Goal: Task Accomplishment & Management: Complete application form

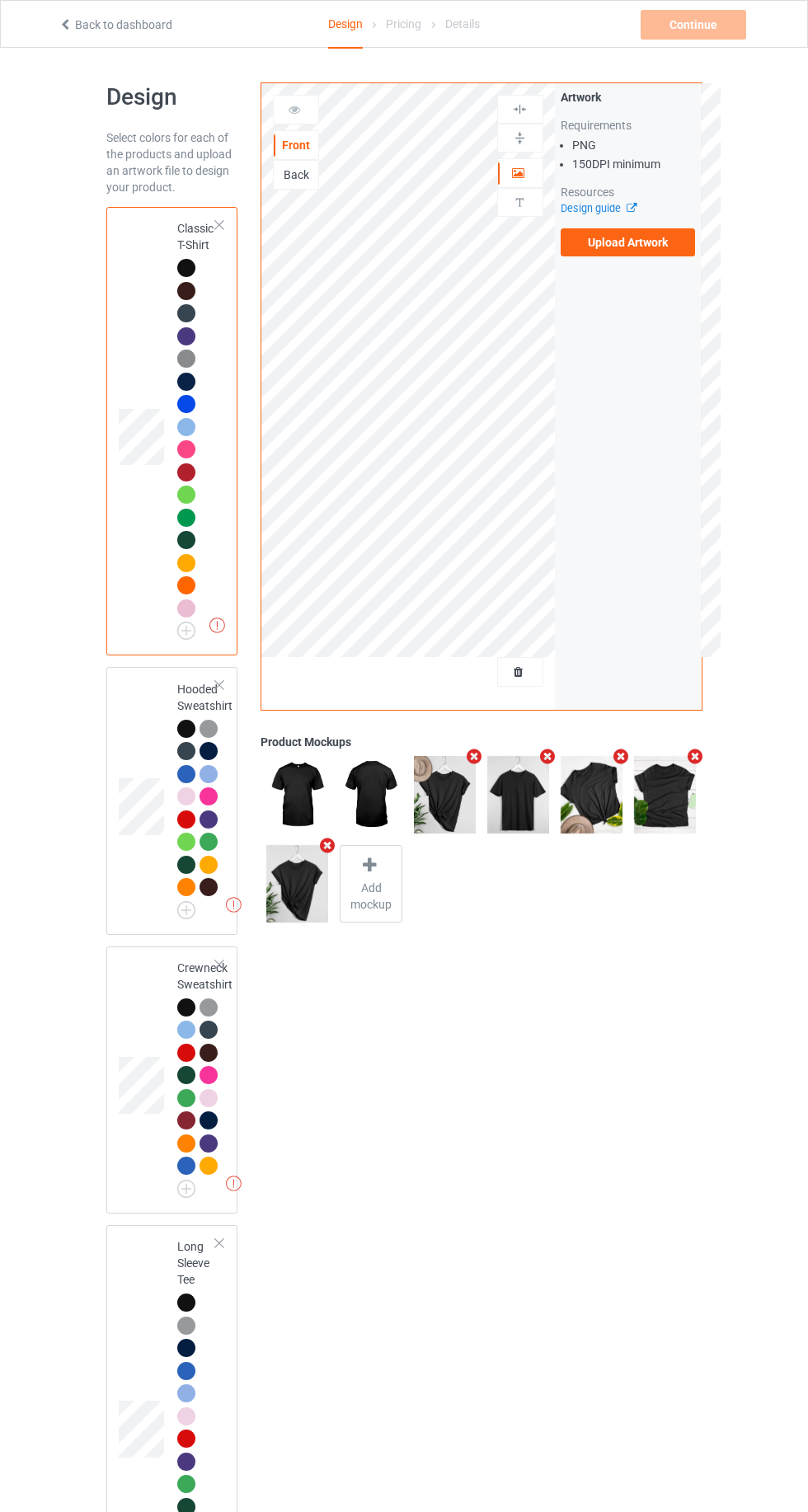
click at [0, 0] on img at bounding box center [0, 0] width 0 height 0
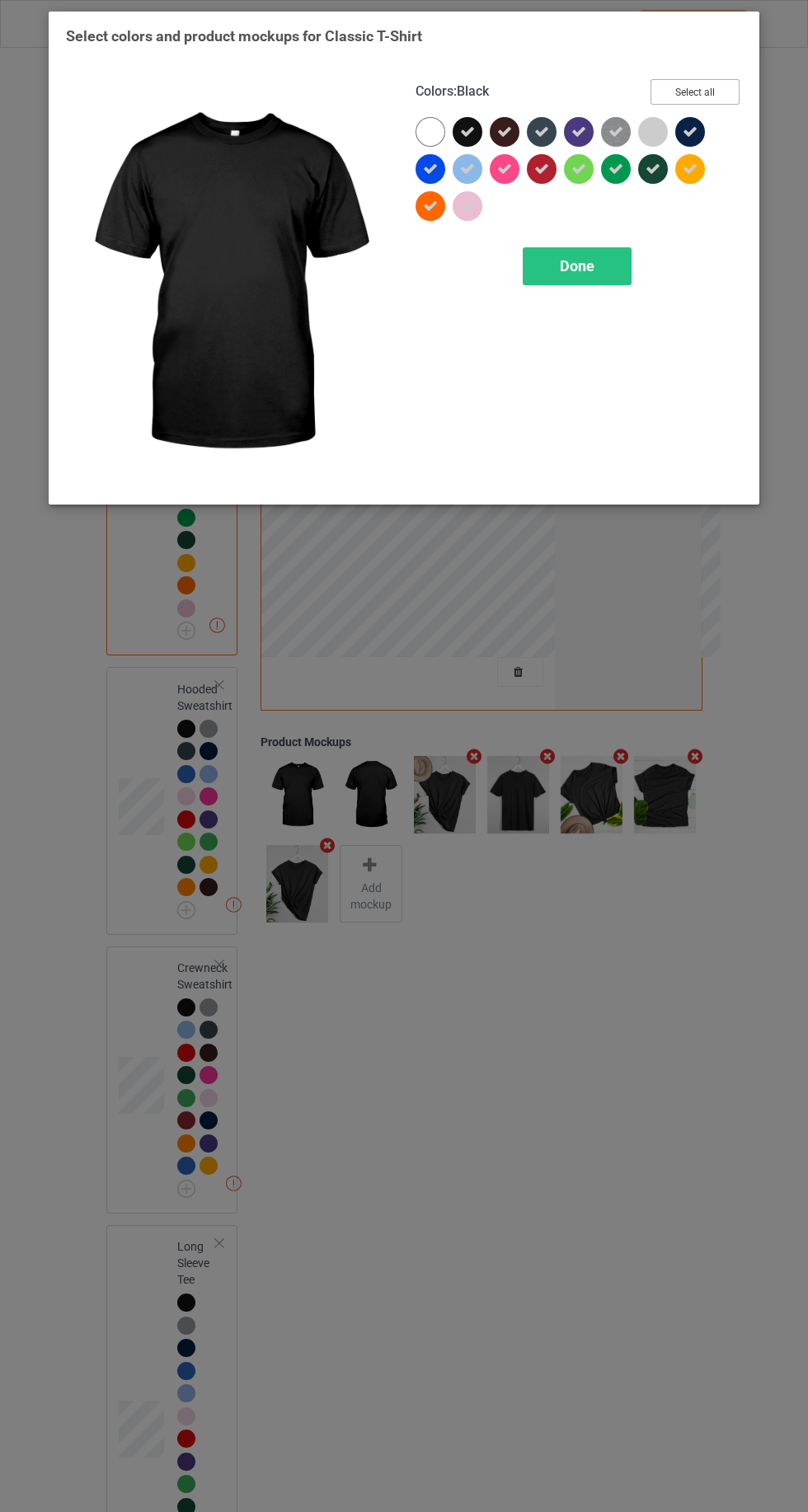
click at [719, 85] on button "Select all" at bounding box center [695, 92] width 89 height 26
click at [708, 85] on button "Reset to Default" at bounding box center [680, 92] width 120 height 26
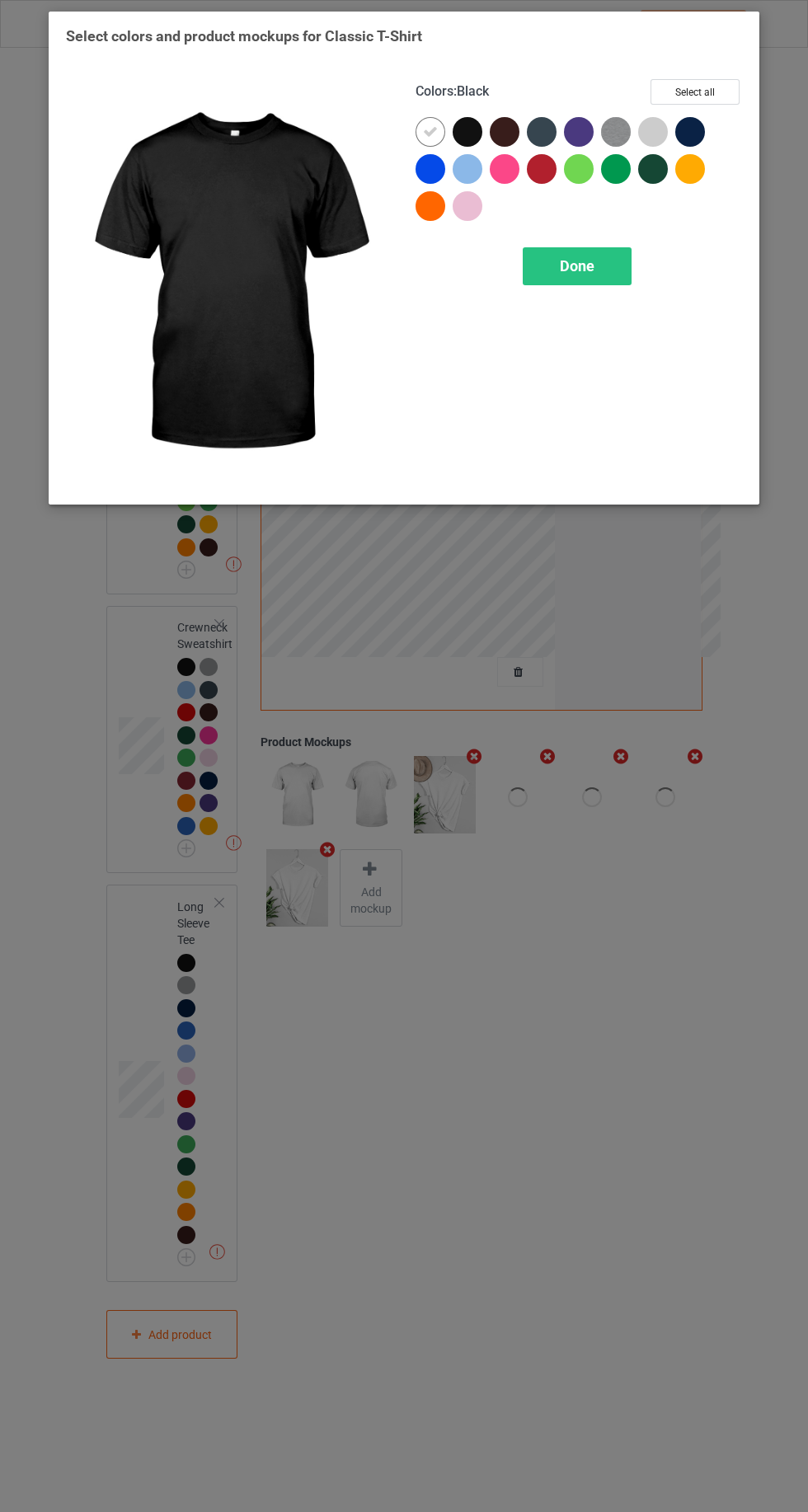
click at [706, 182] on div at bounding box center [693, 172] width 37 height 37
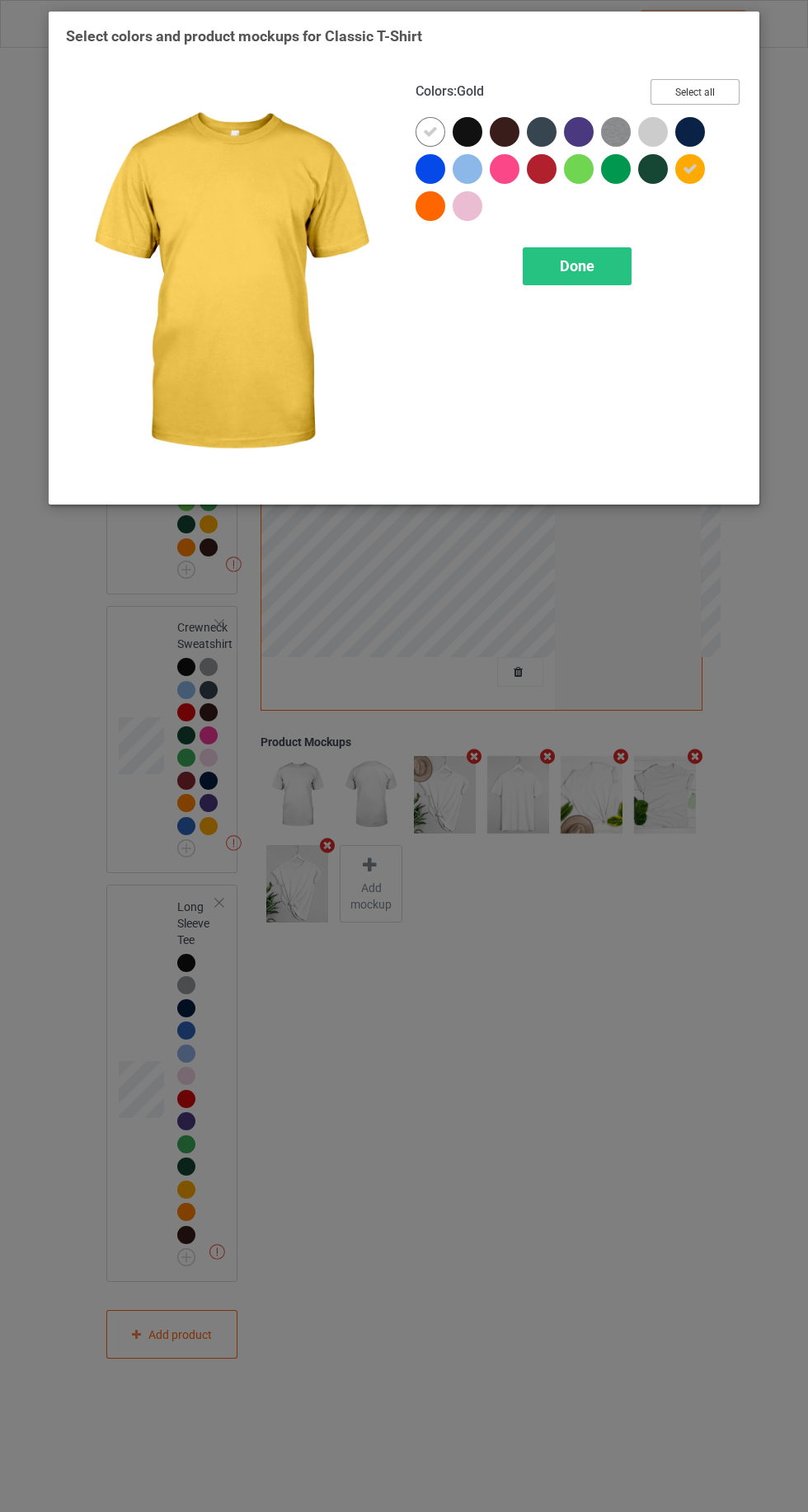
click at [713, 98] on button "Select all" at bounding box center [695, 92] width 89 height 26
click at [539, 259] on div "Done" at bounding box center [577, 267] width 108 height 38
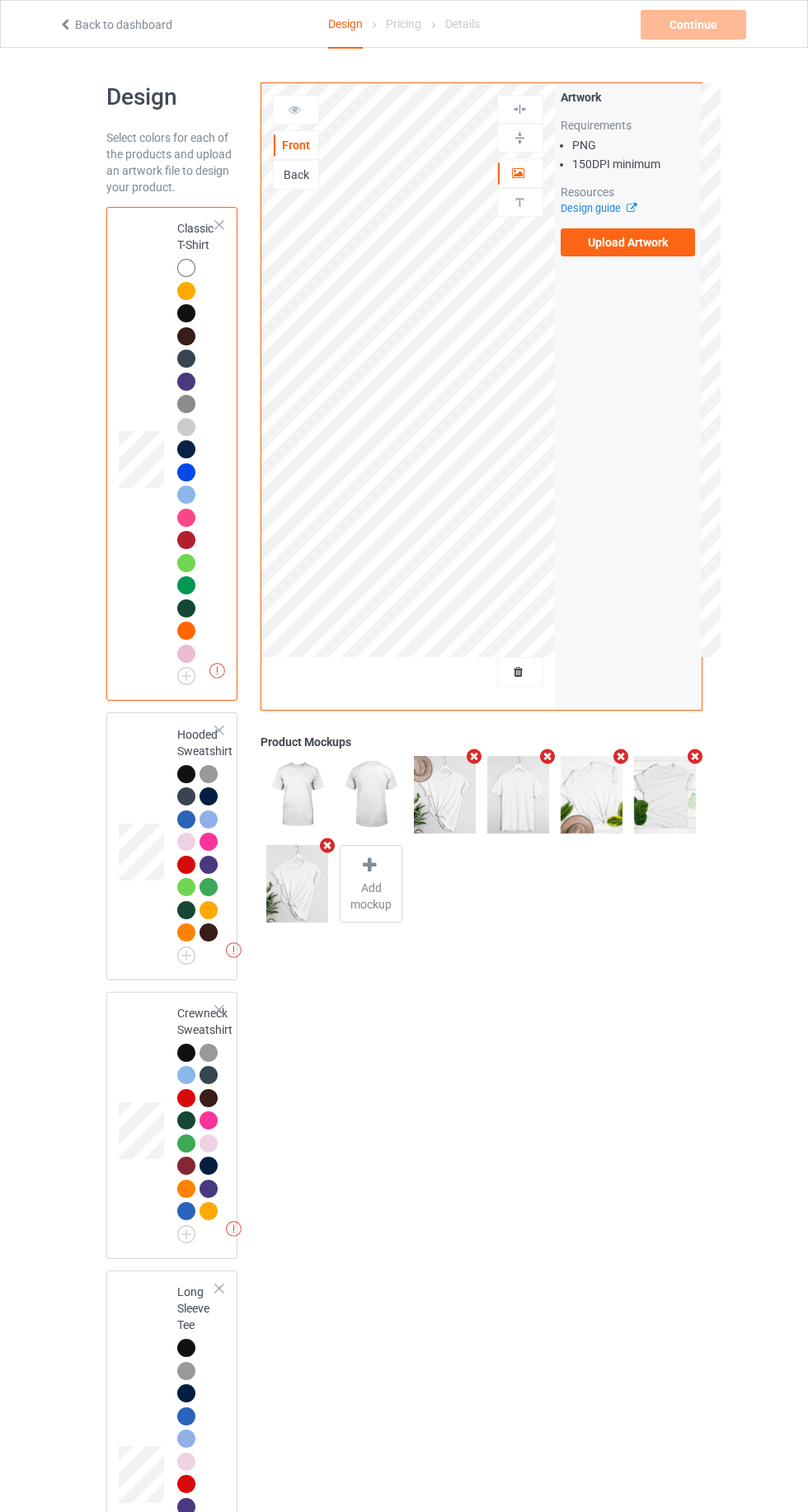
click at [185, 290] on div at bounding box center [186, 290] width 18 height 18
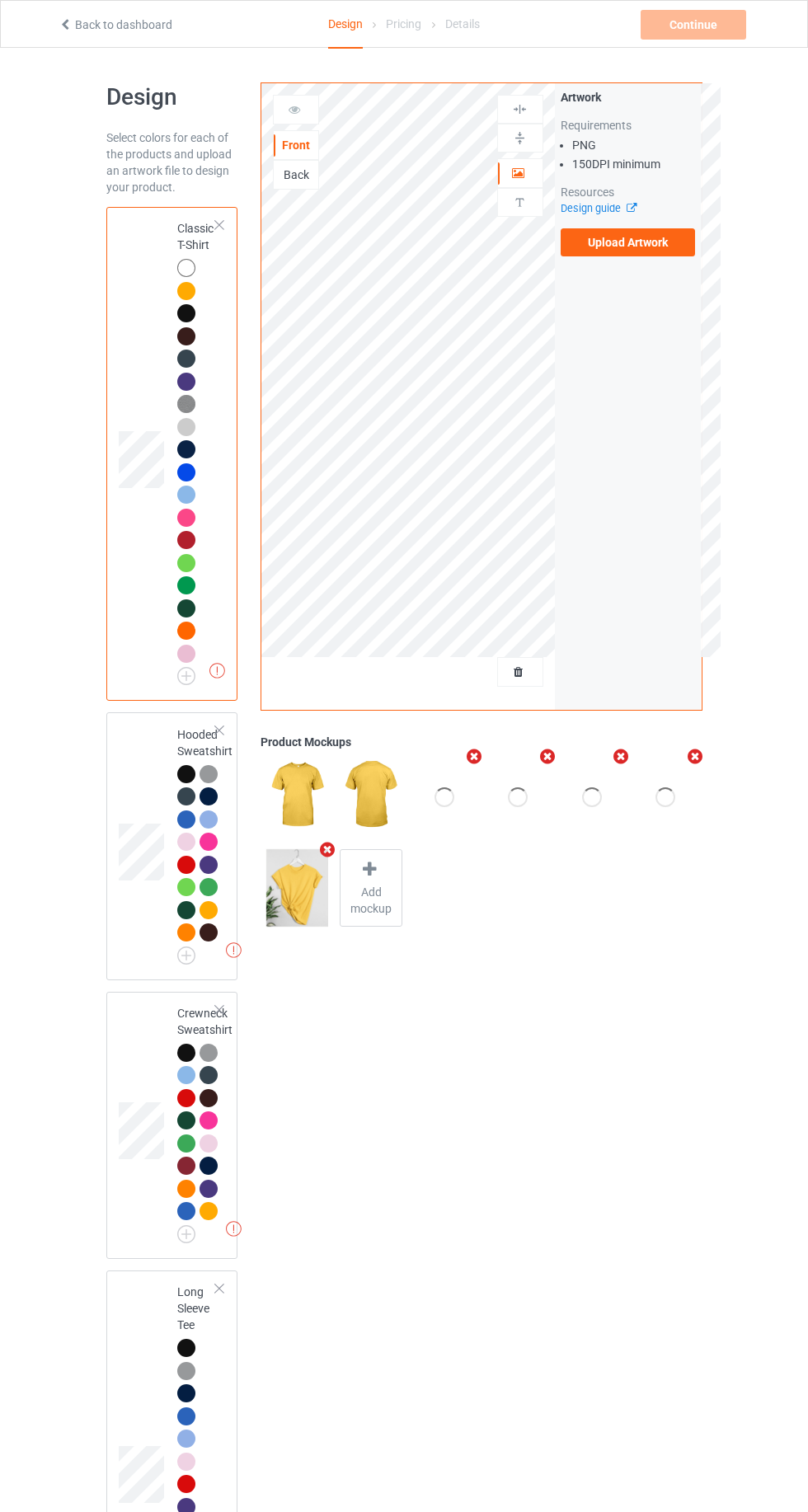
click at [625, 243] on label "Upload Artwork" at bounding box center [628, 242] width 135 height 28
click at [0, 0] on input "Upload Artwork" at bounding box center [0, 0] width 0 height 0
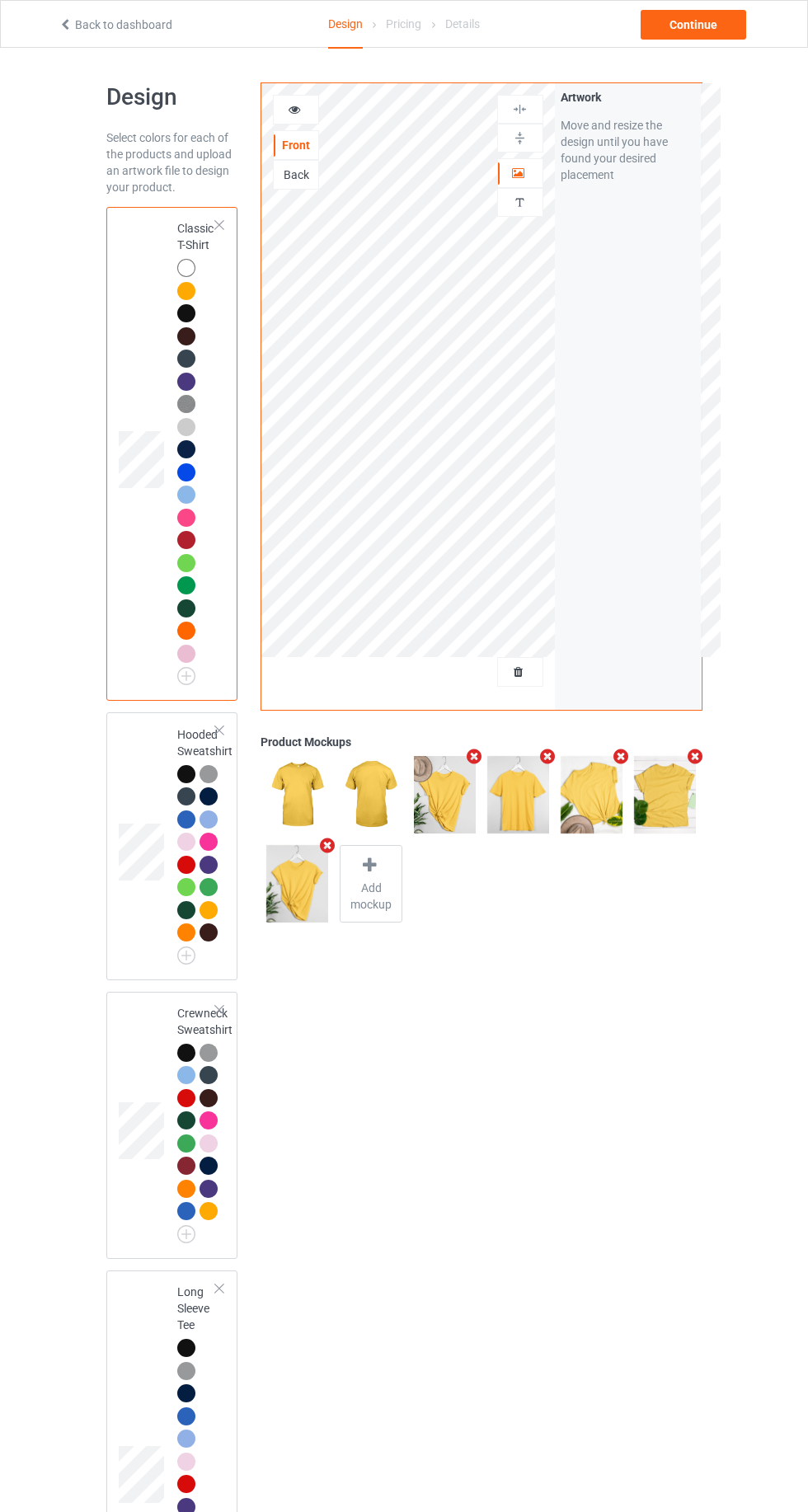
click at [0, 0] on img at bounding box center [0, 0] width 0 height 0
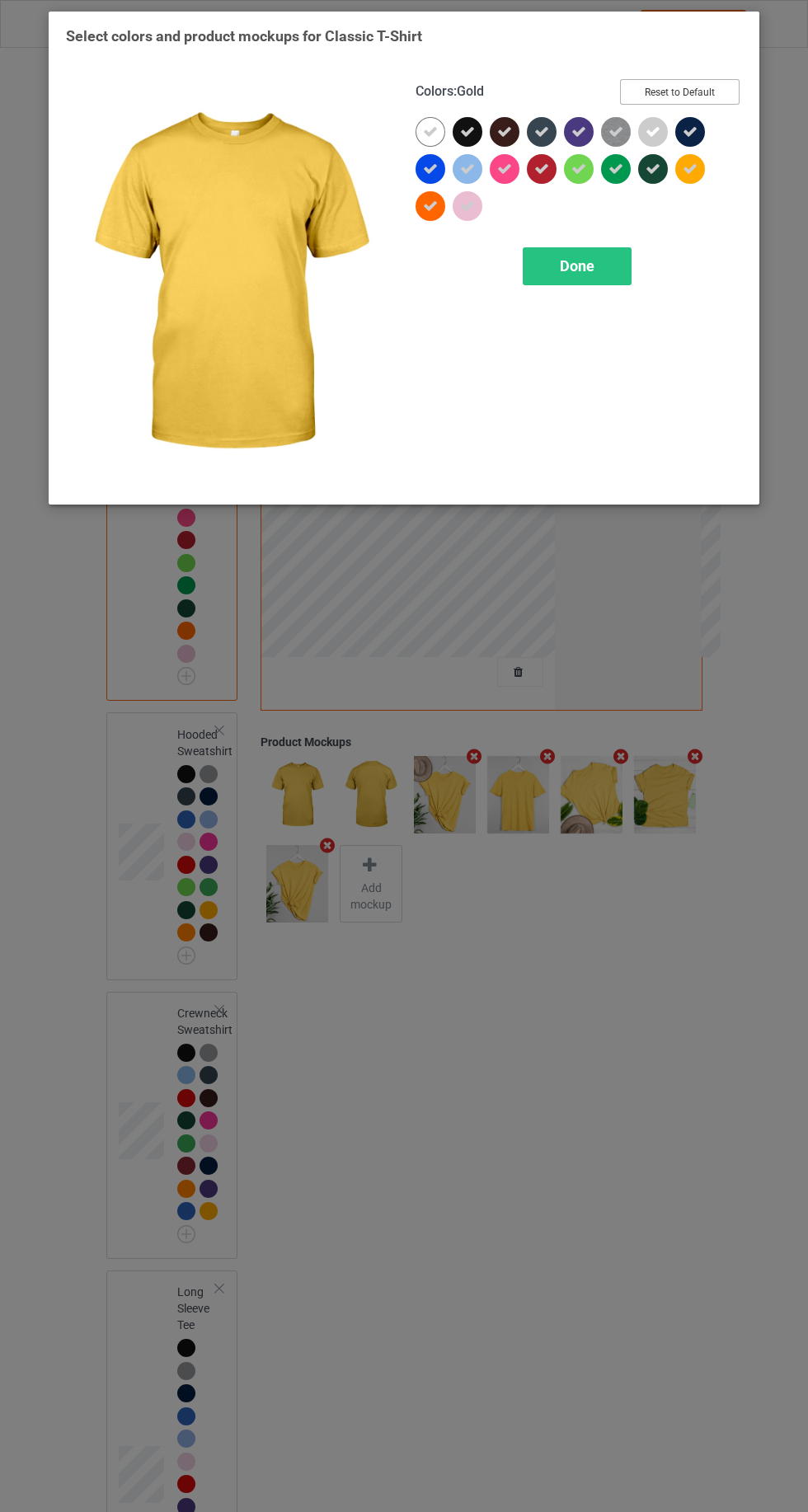
click at [698, 83] on button "Reset to Default" at bounding box center [680, 92] width 120 height 26
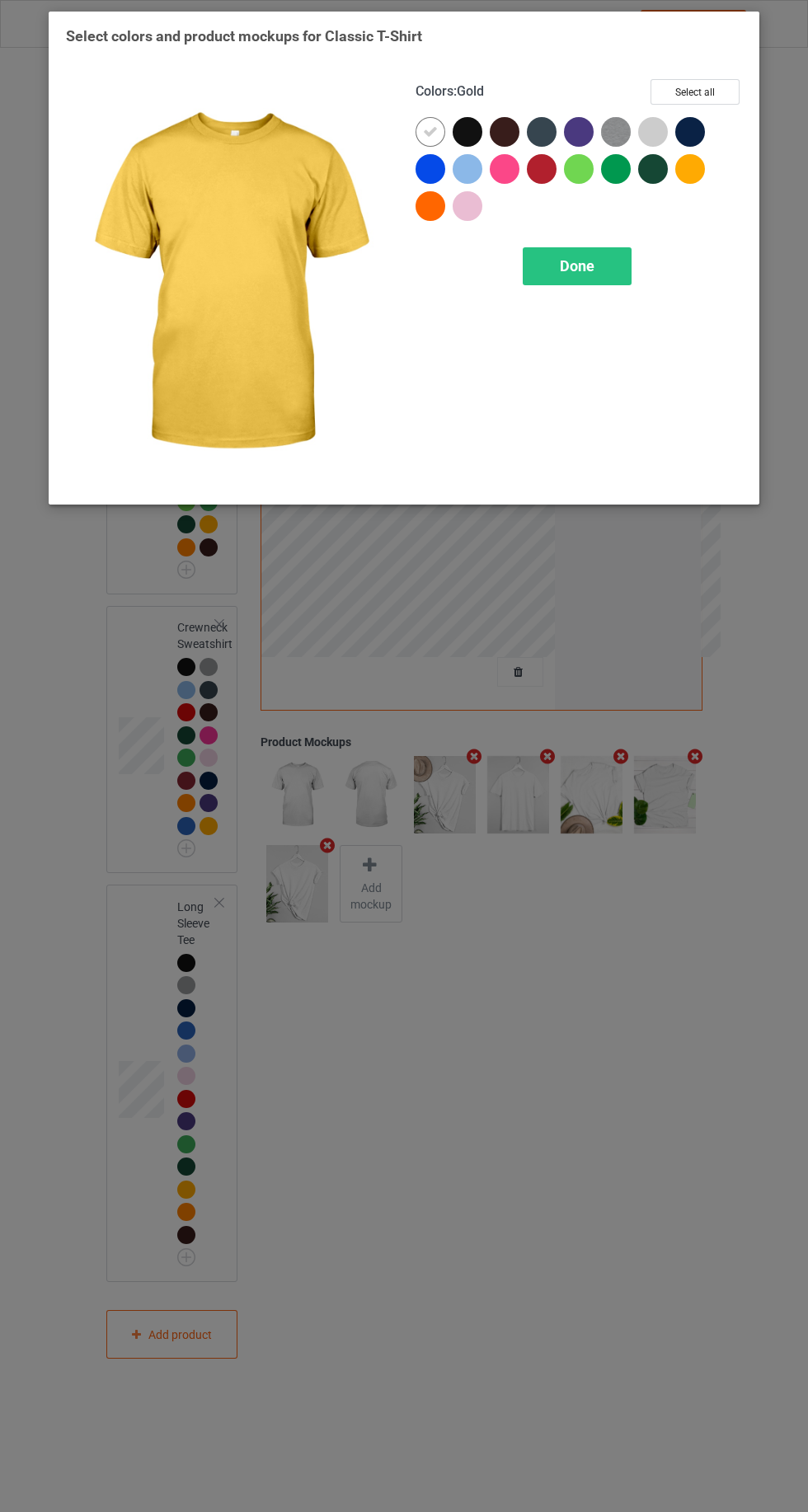
click at [698, 122] on div at bounding box center [689, 132] width 30 height 30
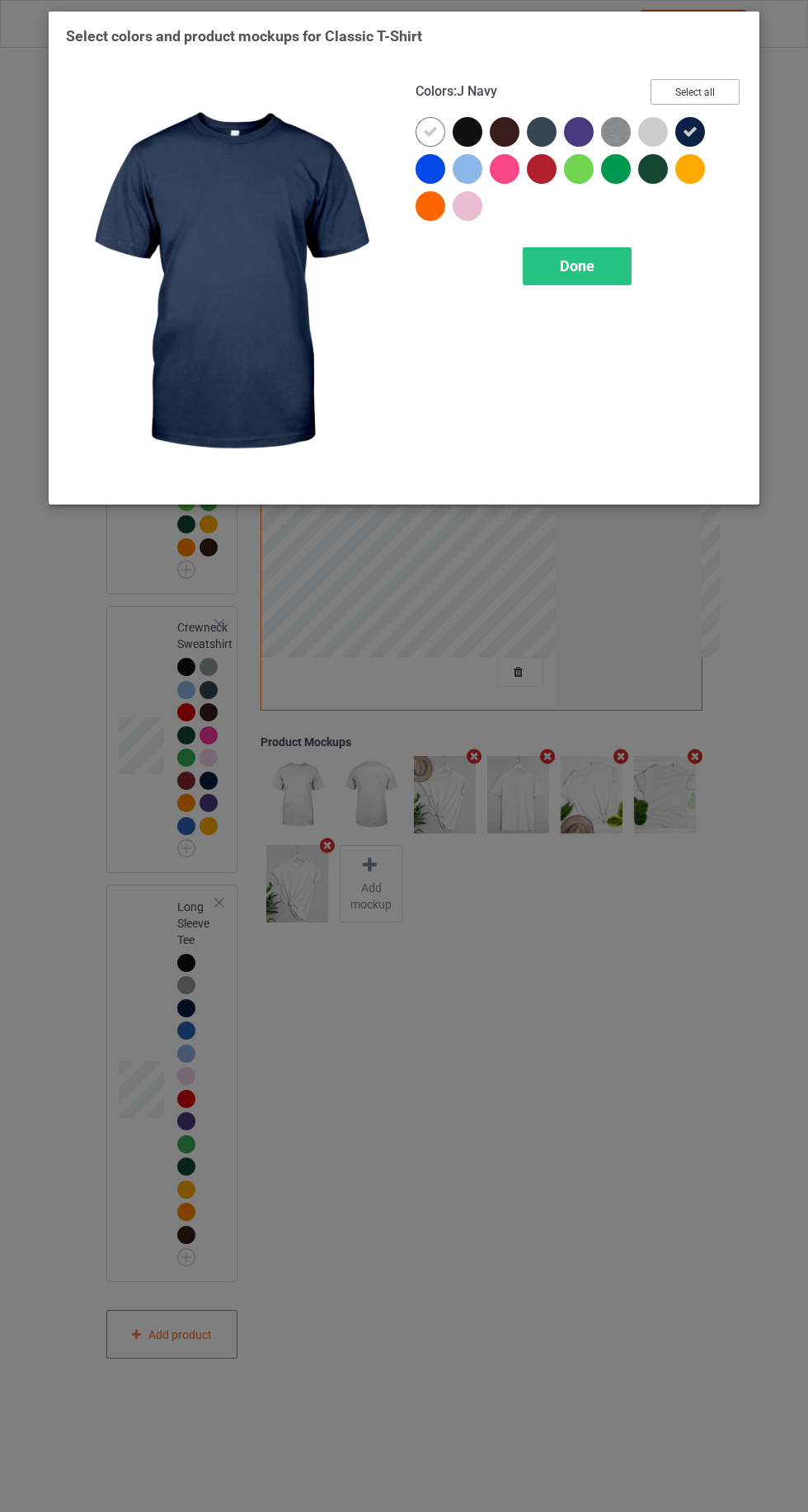
click at [702, 84] on button "Select all" at bounding box center [695, 92] width 89 height 26
click at [575, 262] on span "Done" at bounding box center [577, 266] width 35 height 17
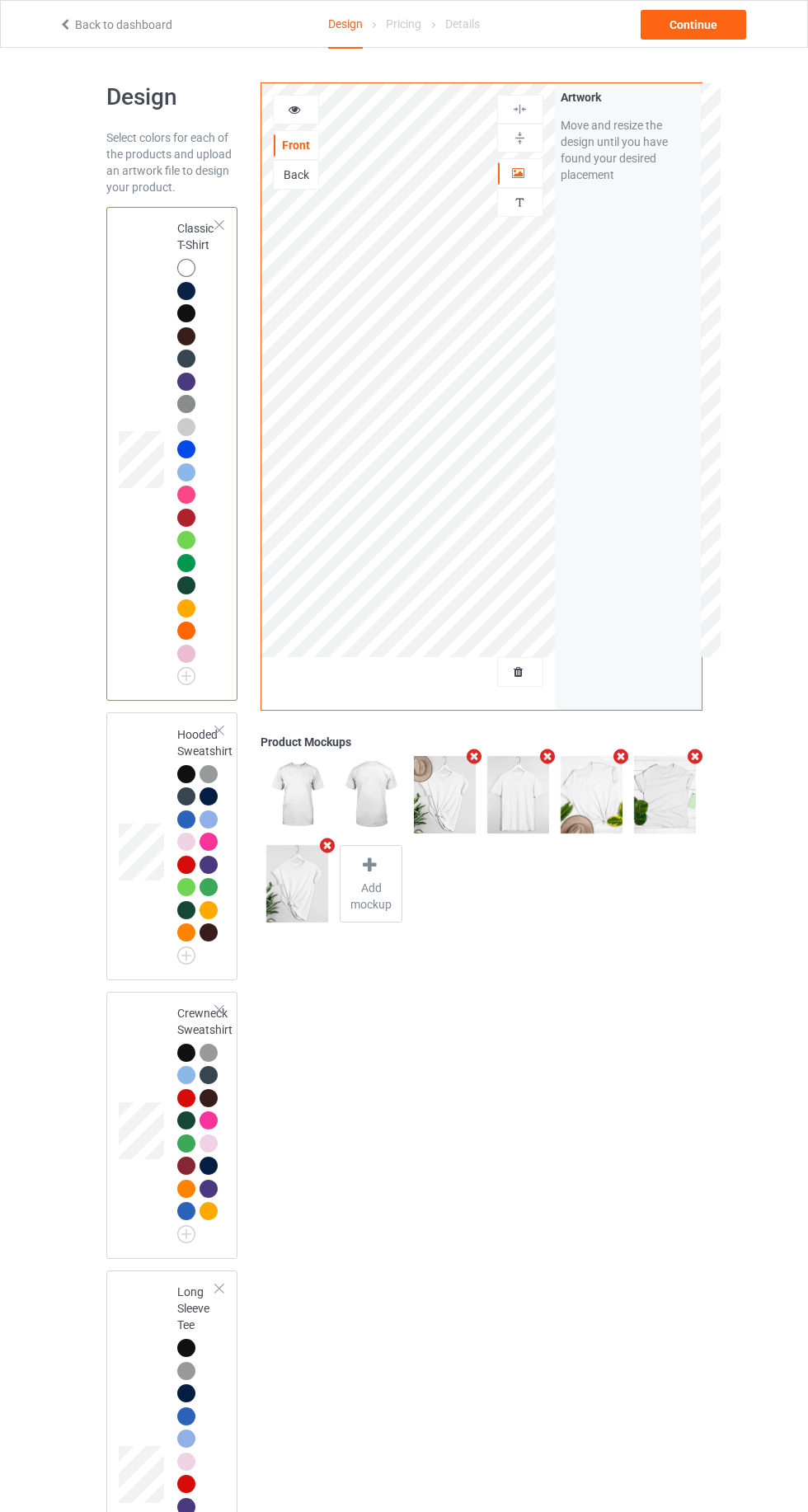
click at [0, 0] on img at bounding box center [0, 0] width 0 height 0
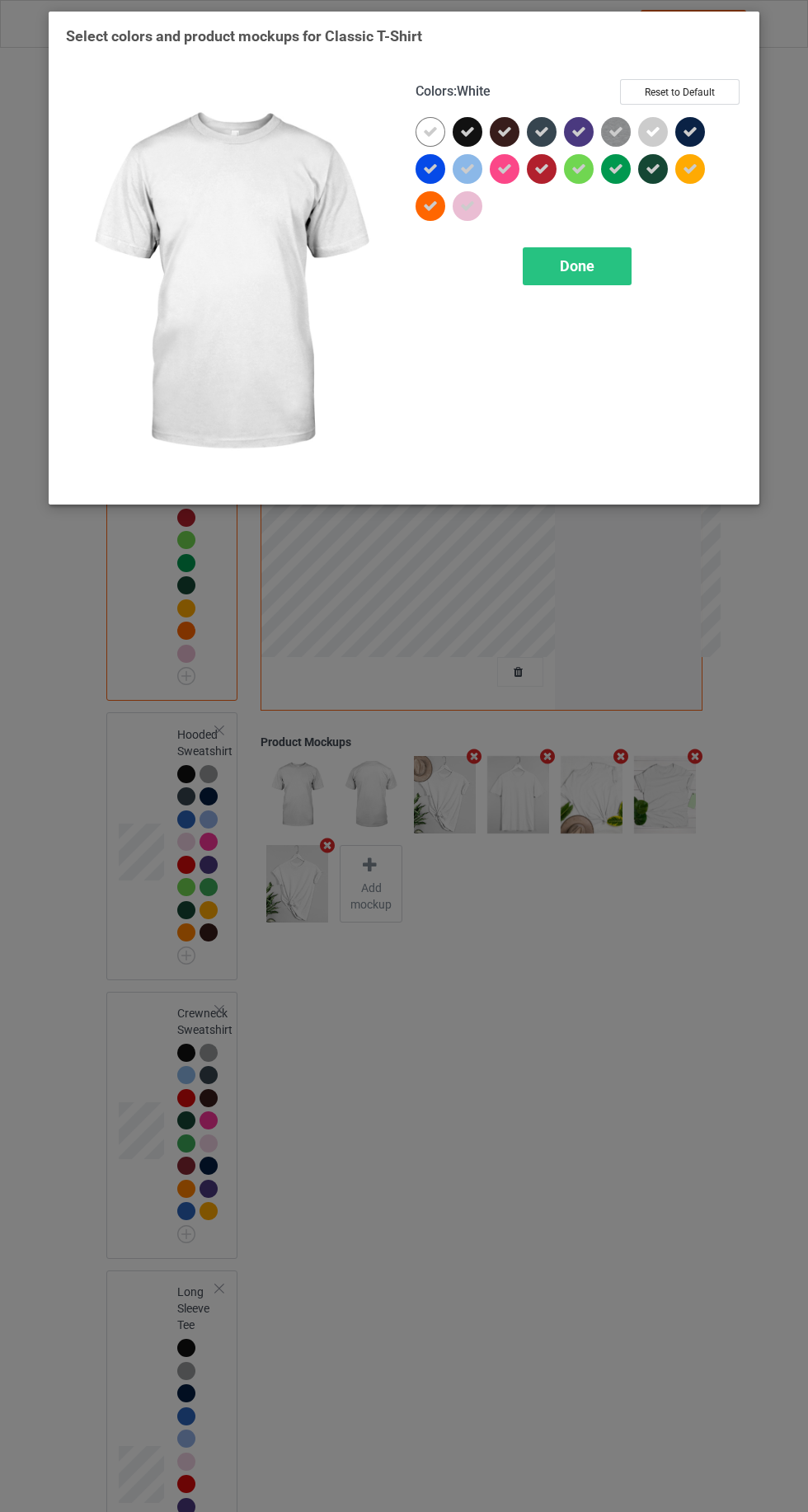
click at [422, 133] on div at bounding box center [430, 132] width 30 height 30
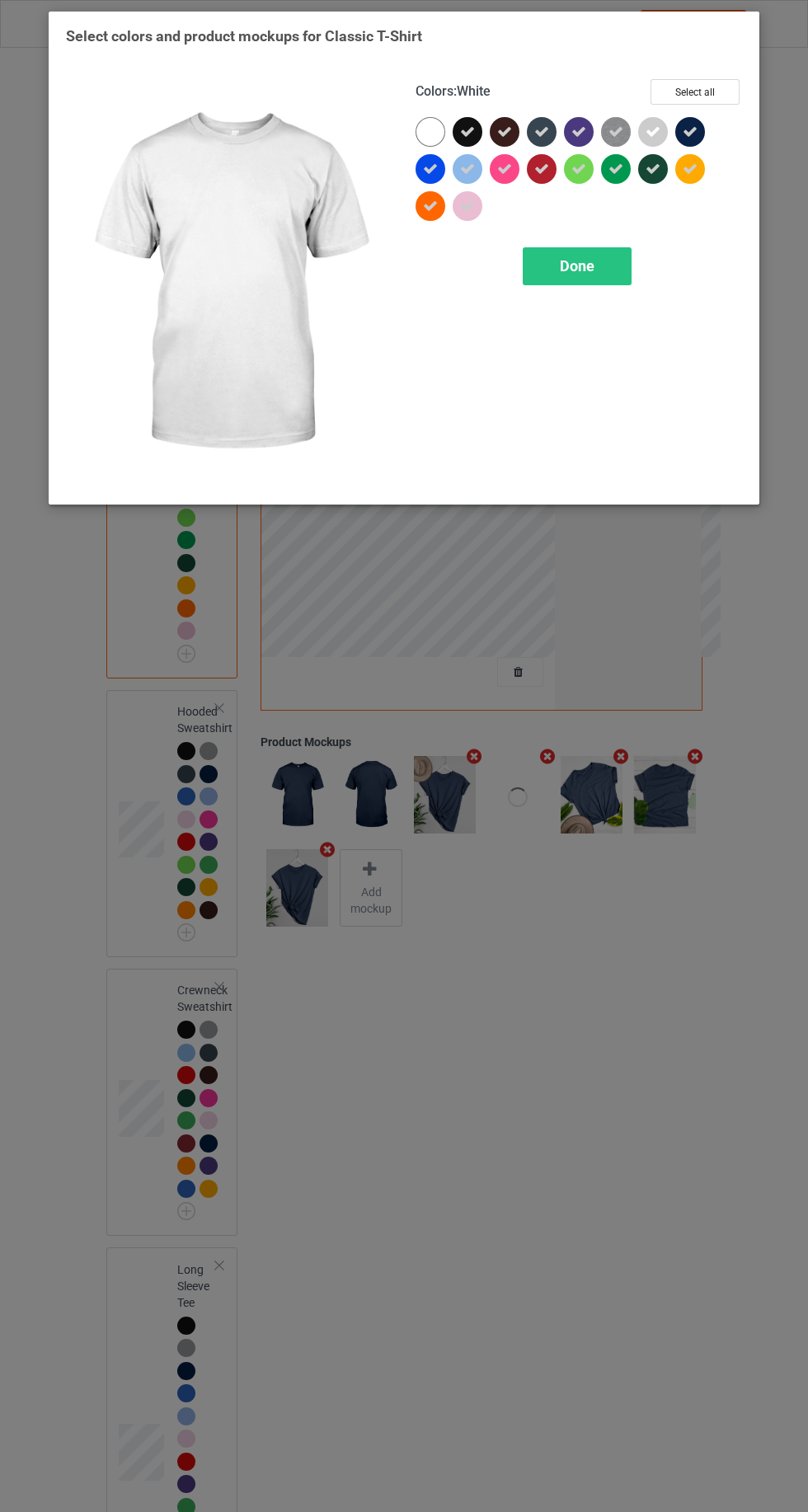
click at [424, 135] on div at bounding box center [430, 132] width 30 height 30
click at [577, 278] on div "Done" at bounding box center [577, 267] width 108 height 38
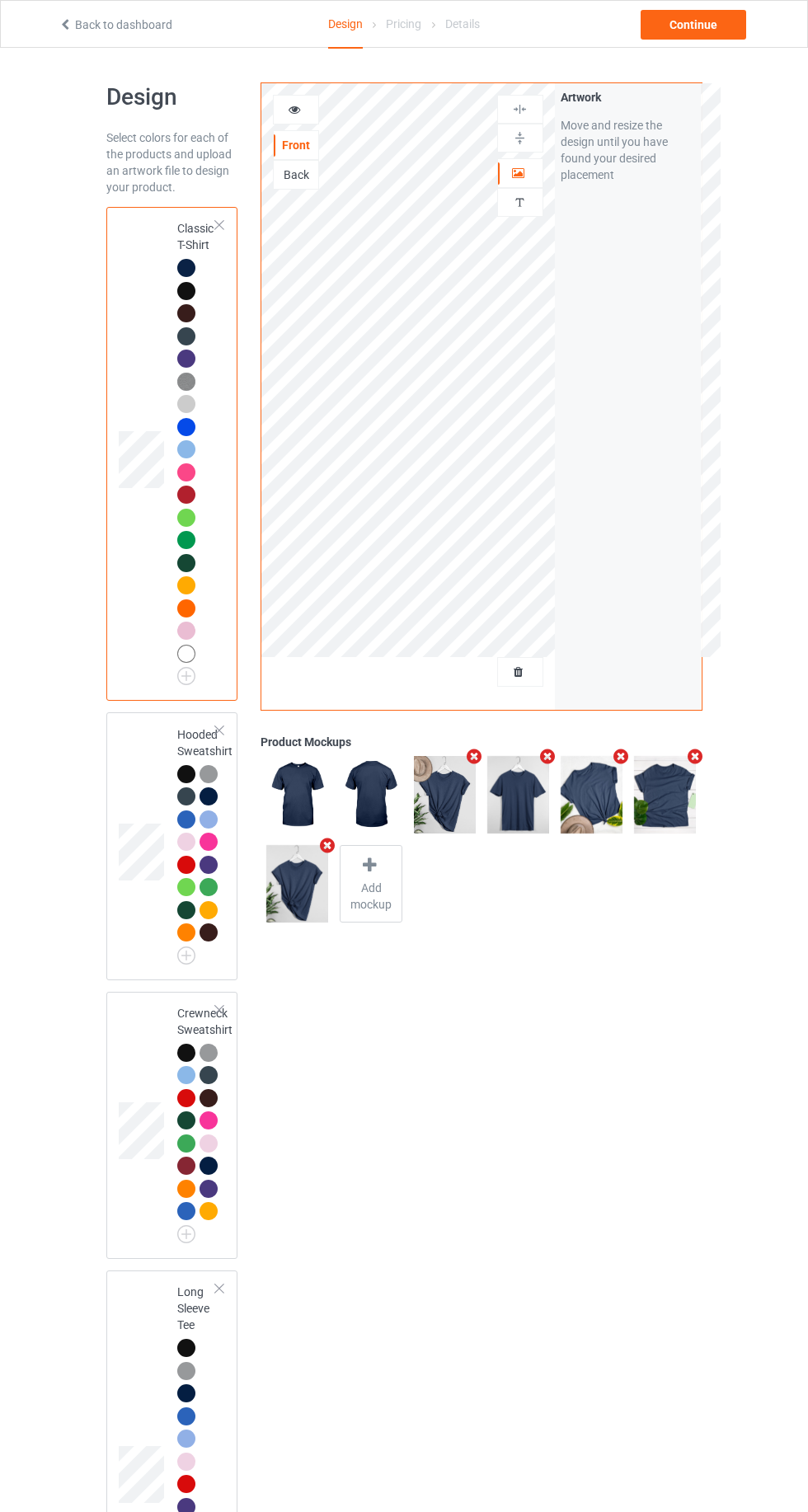
click at [182, 584] on div at bounding box center [186, 585] width 18 height 18
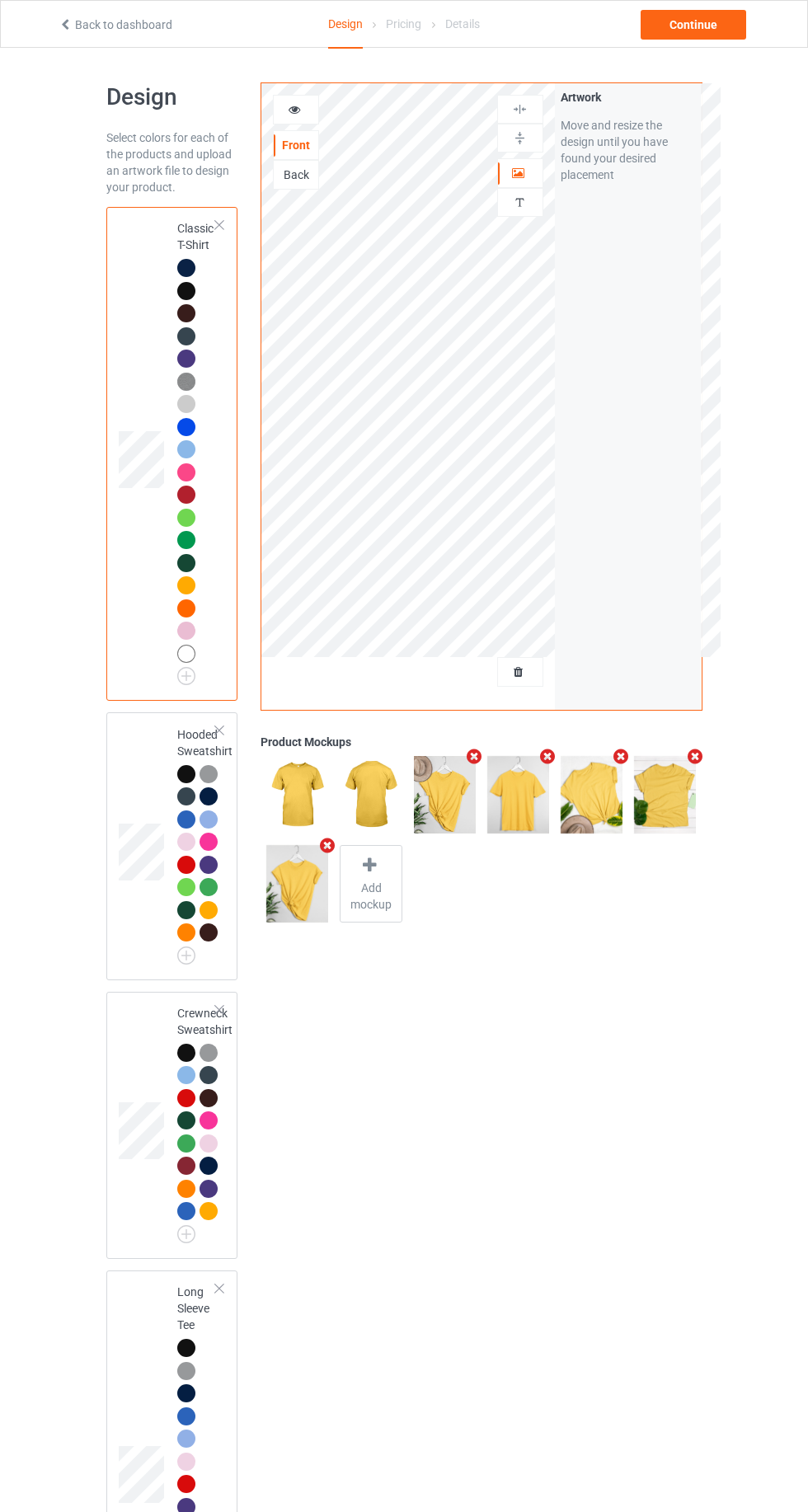
click at [0, 0] on img at bounding box center [0, 0] width 0 height 0
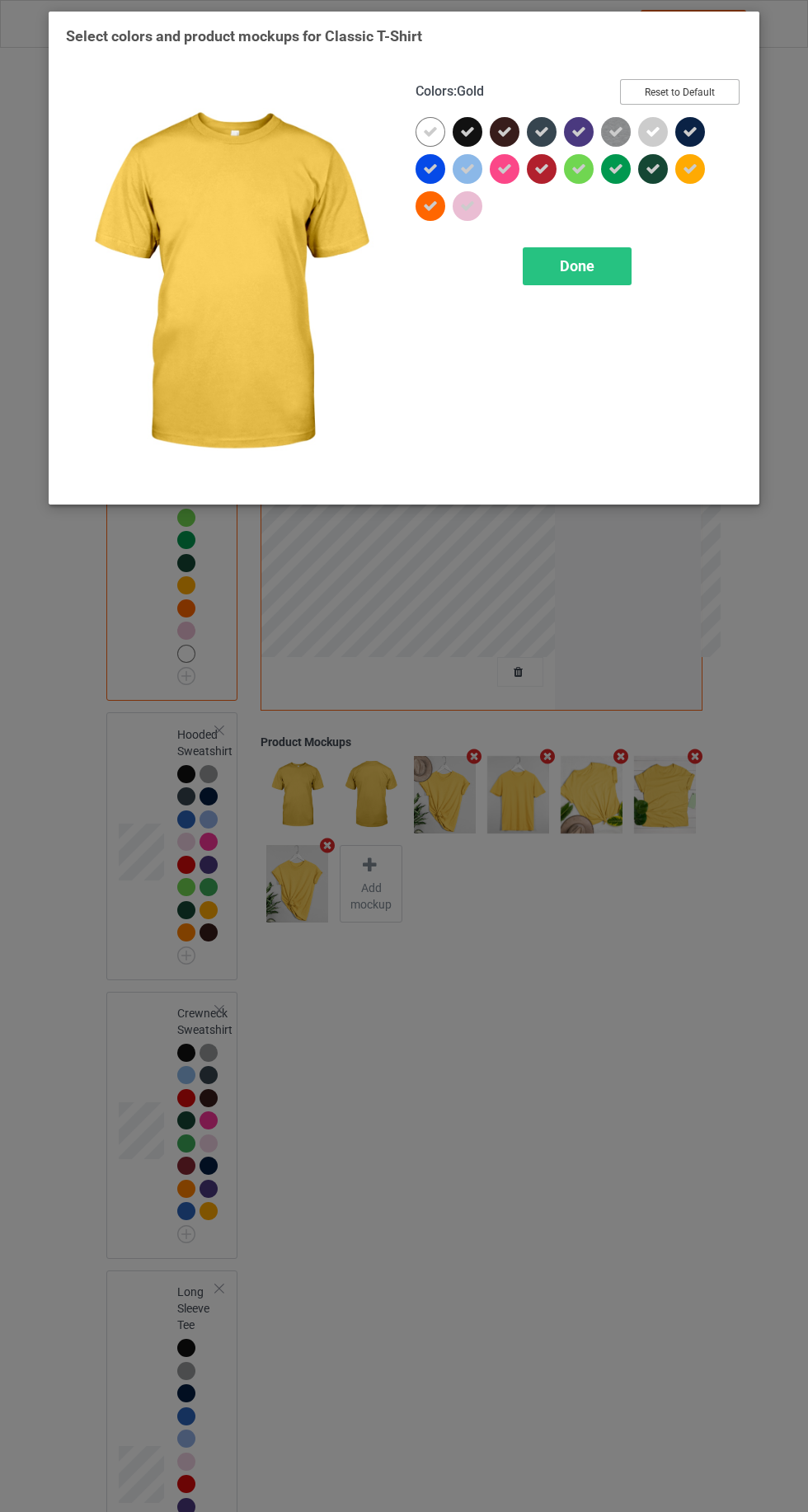
click at [714, 87] on button "Reset to Default" at bounding box center [680, 92] width 120 height 26
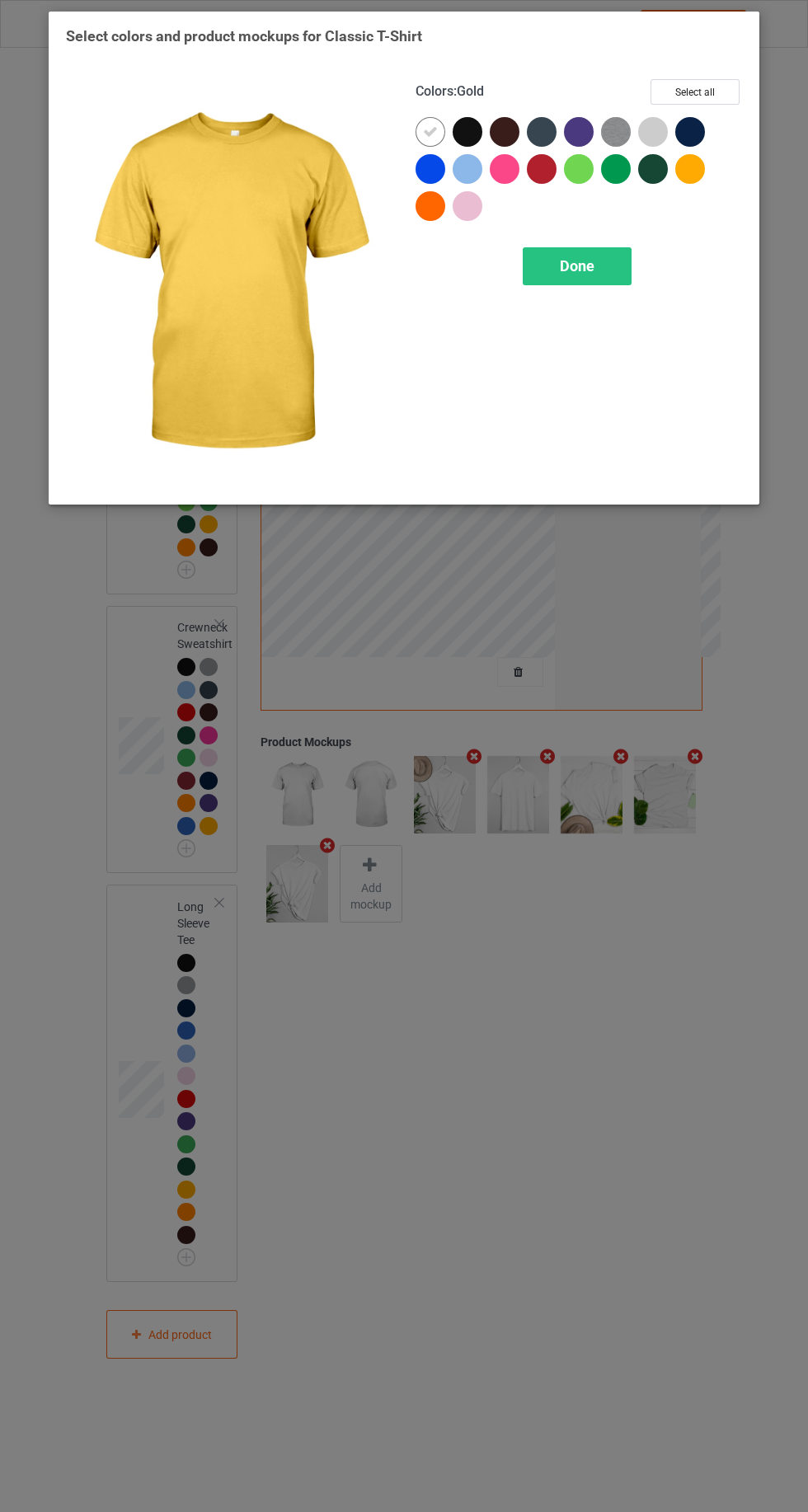
click at [696, 167] on div at bounding box center [689, 168] width 30 height 30
click at [694, 91] on button "Select all" at bounding box center [695, 92] width 89 height 26
click at [424, 131] on icon at bounding box center [430, 132] width 15 height 15
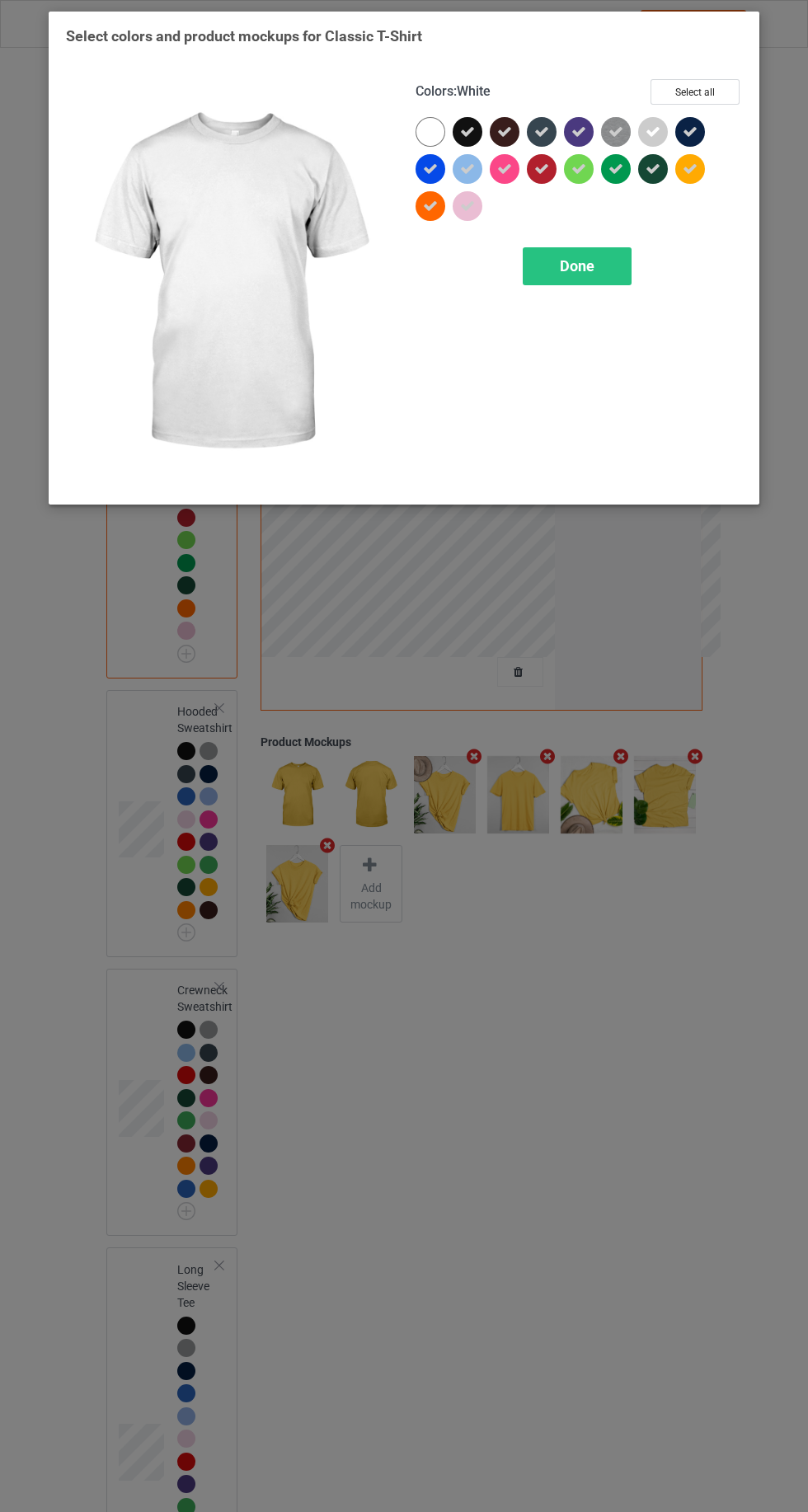
click at [419, 142] on div at bounding box center [433, 135] width 37 height 37
click at [466, 131] on icon at bounding box center [467, 132] width 15 height 15
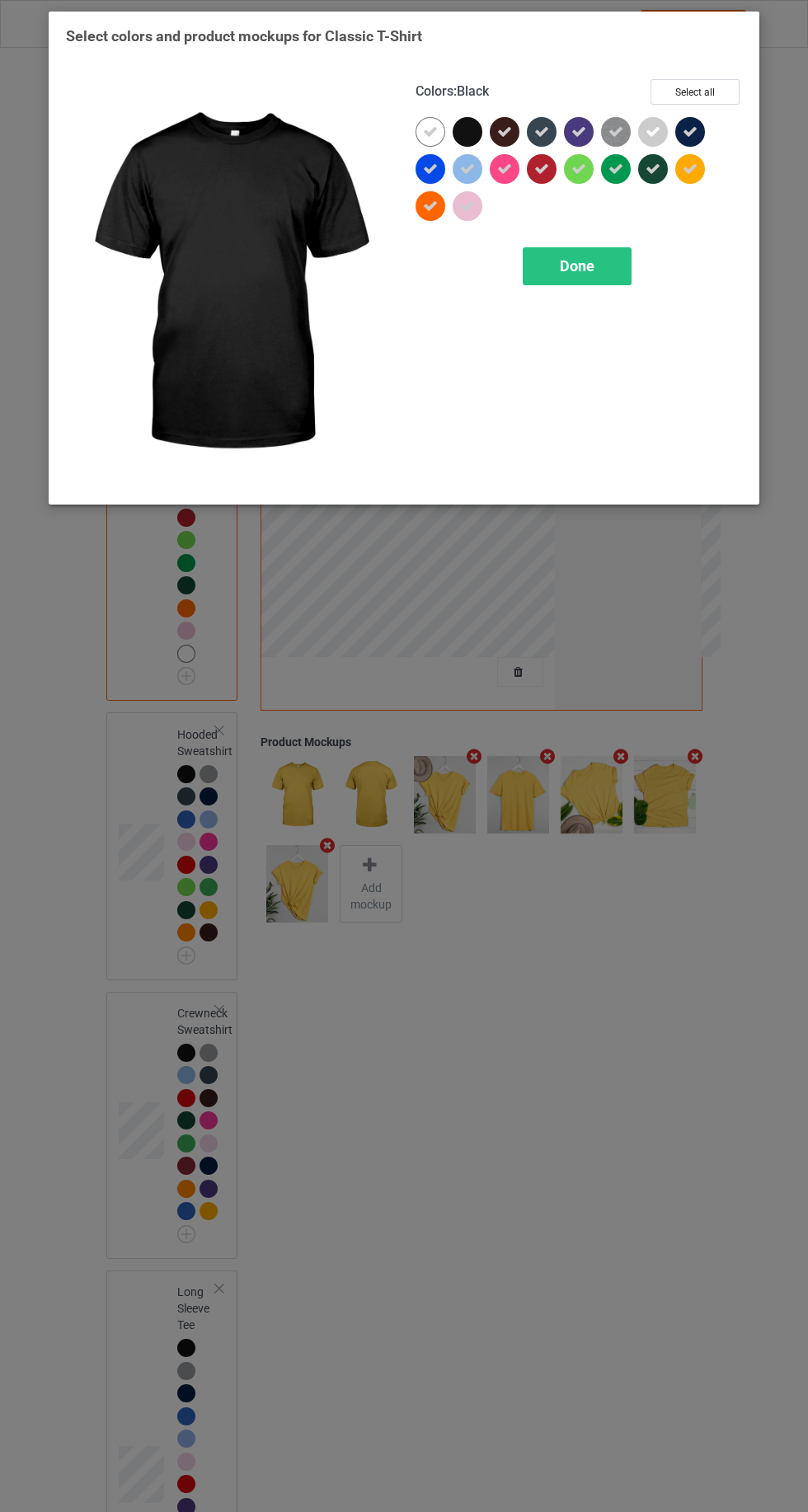
click at [474, 132] on div at bounding box center [467, 132] width 30 height 30
click at [527, 264] on div "Done" at bounding box center [577, 267] width 108 height 38
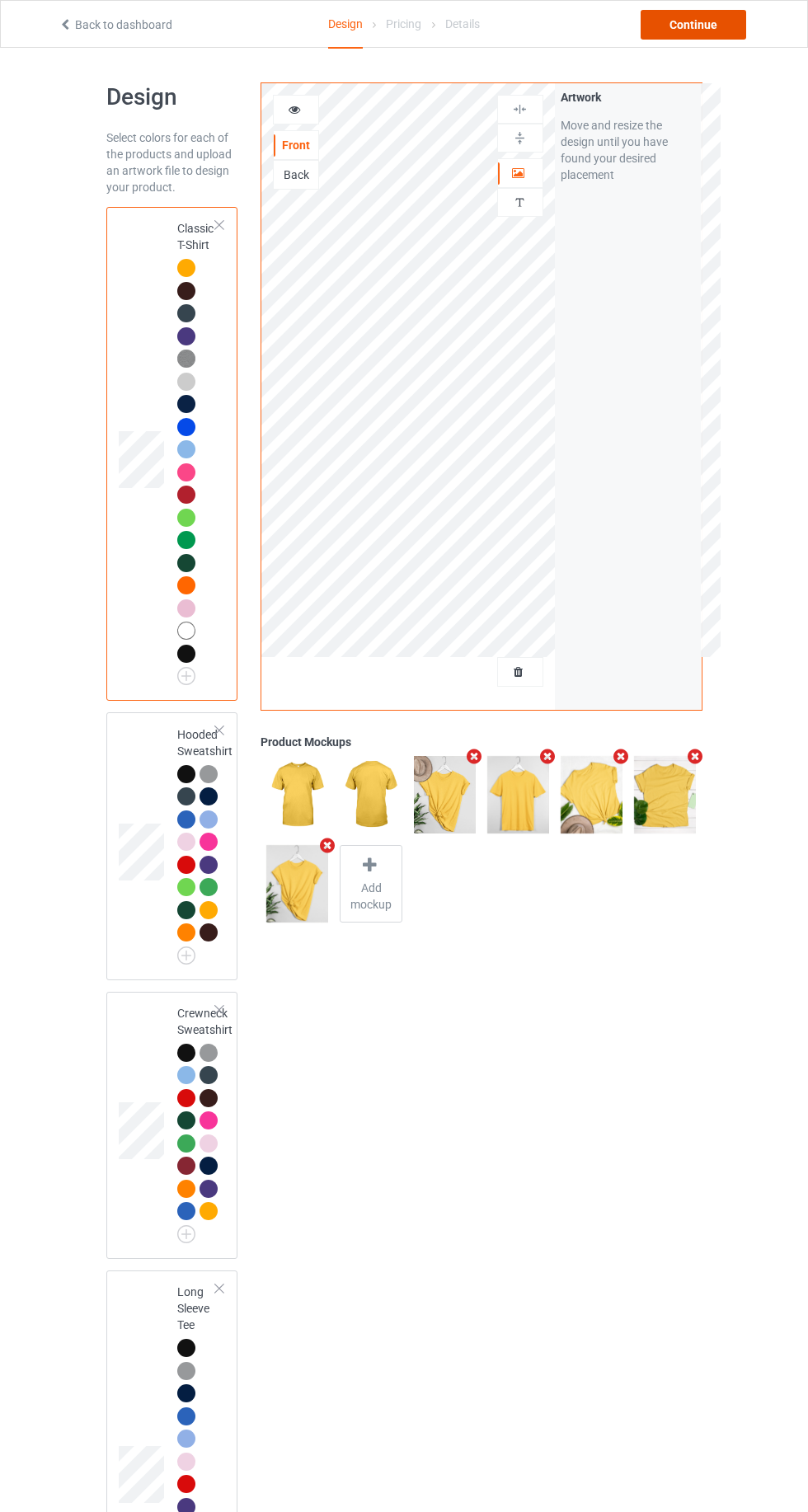
click at [679, 30] on div "Continue" at bounding box center [694, 25] width 106 height 30
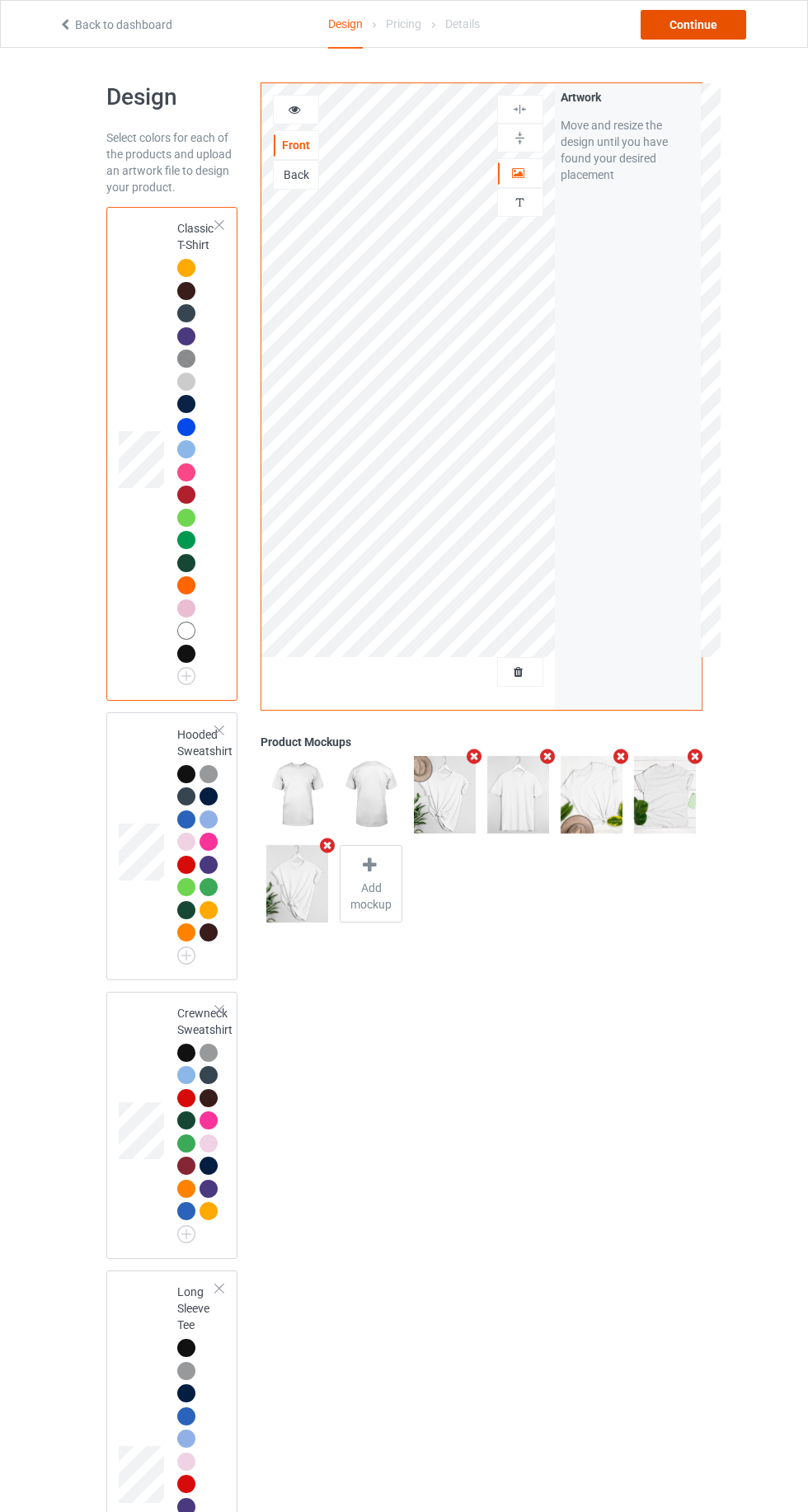
click at [706, 13] on div "Continue" at bounding box center [694, 25] width 106 height 30
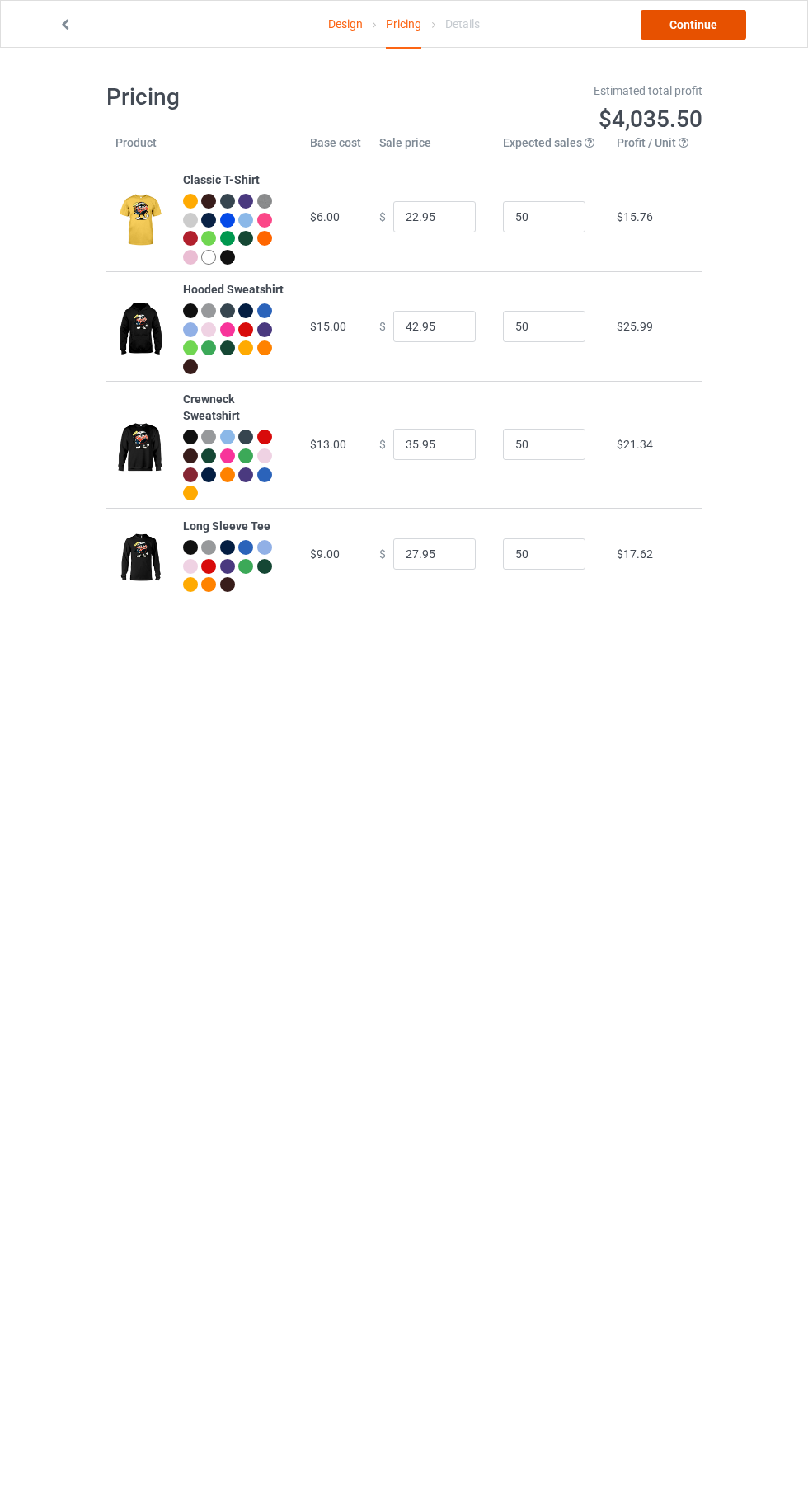
click at [705, 23] on link "Continue" at bounding box center [694, 25] width 106 height 30
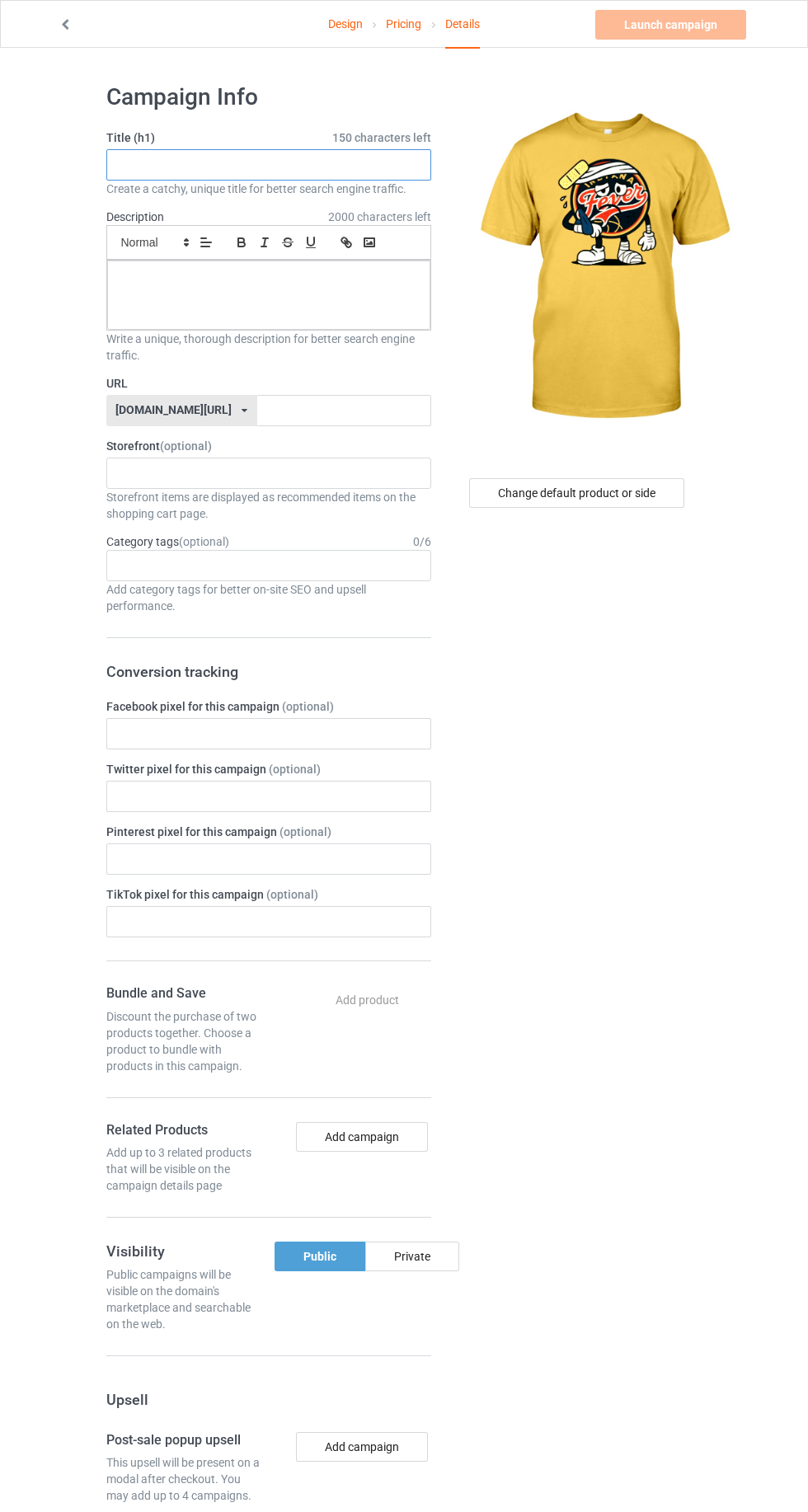
click at [163, 171] on input "text" at bounding box center [269, 165] width 325 height 32
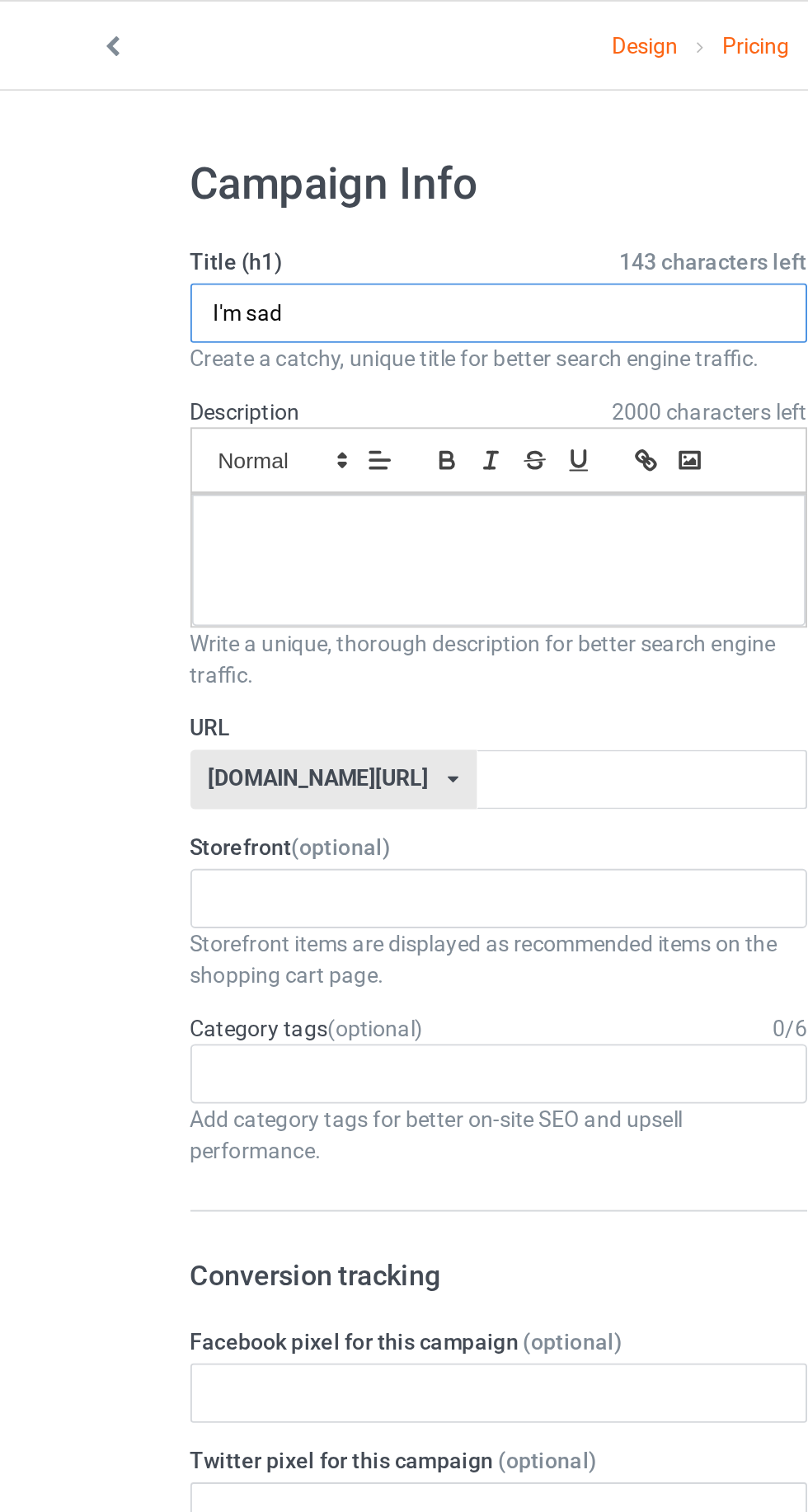
click at [185, 161] on input "I'm sad" at bounding box center [269, 165] width 325 height 32
type input "I'm sad logo"
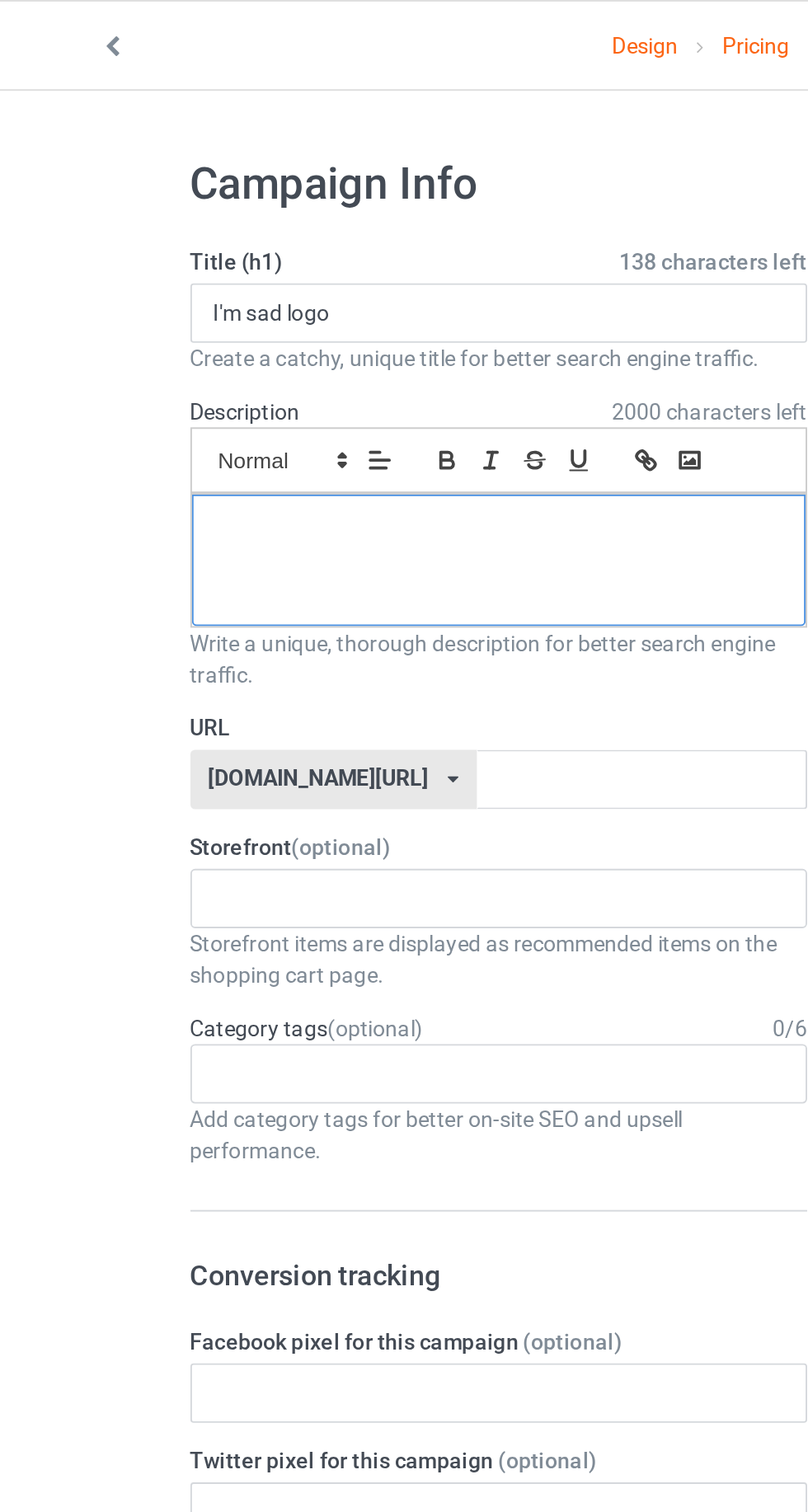
click at [132, 318] on div at bounding box center [268, 295] width 323 height 69
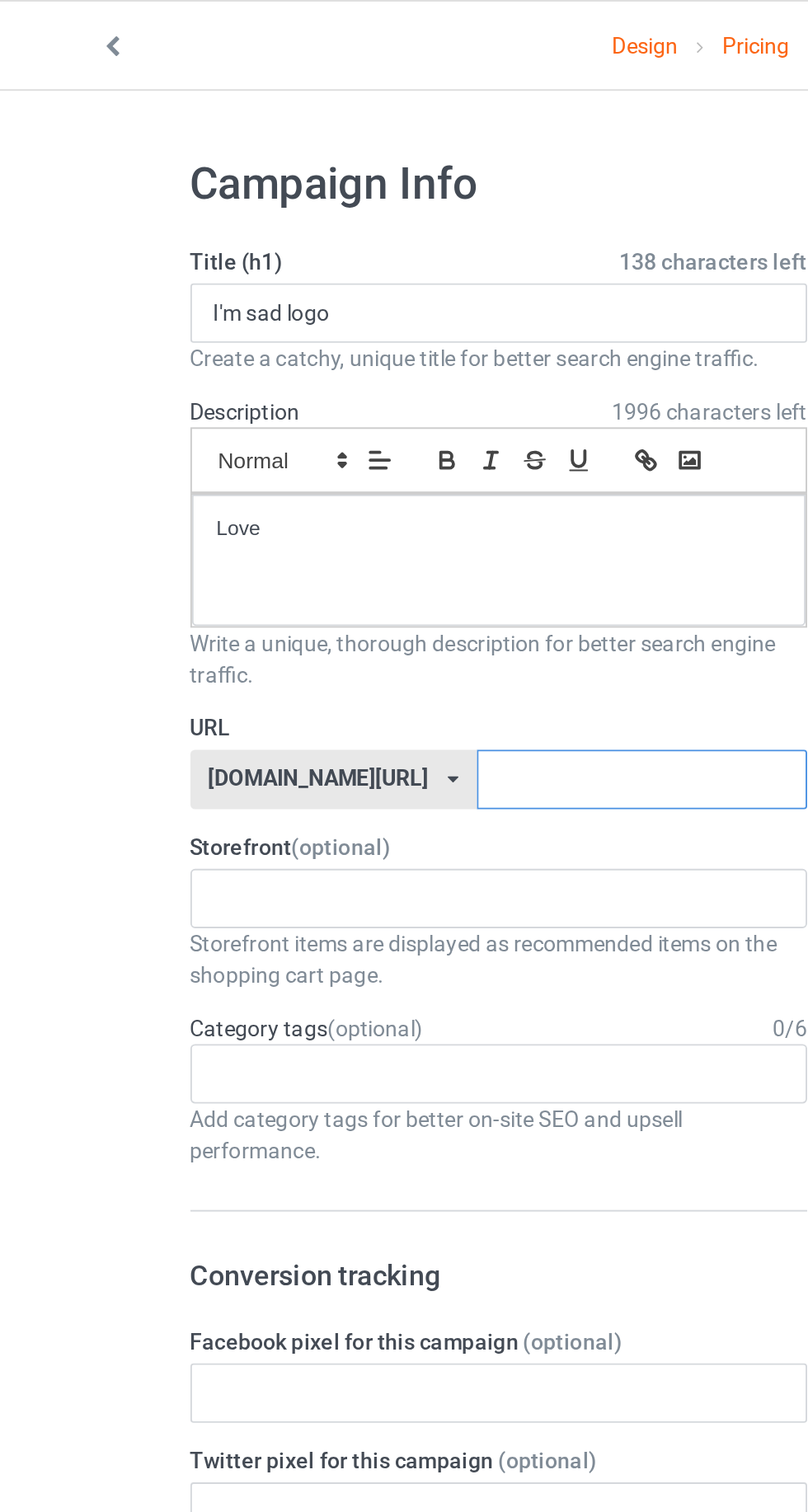
click at [340, 411] on input "text" at bounding box center [344, 410] width 174 height 32
type input "Logo-limitededition"
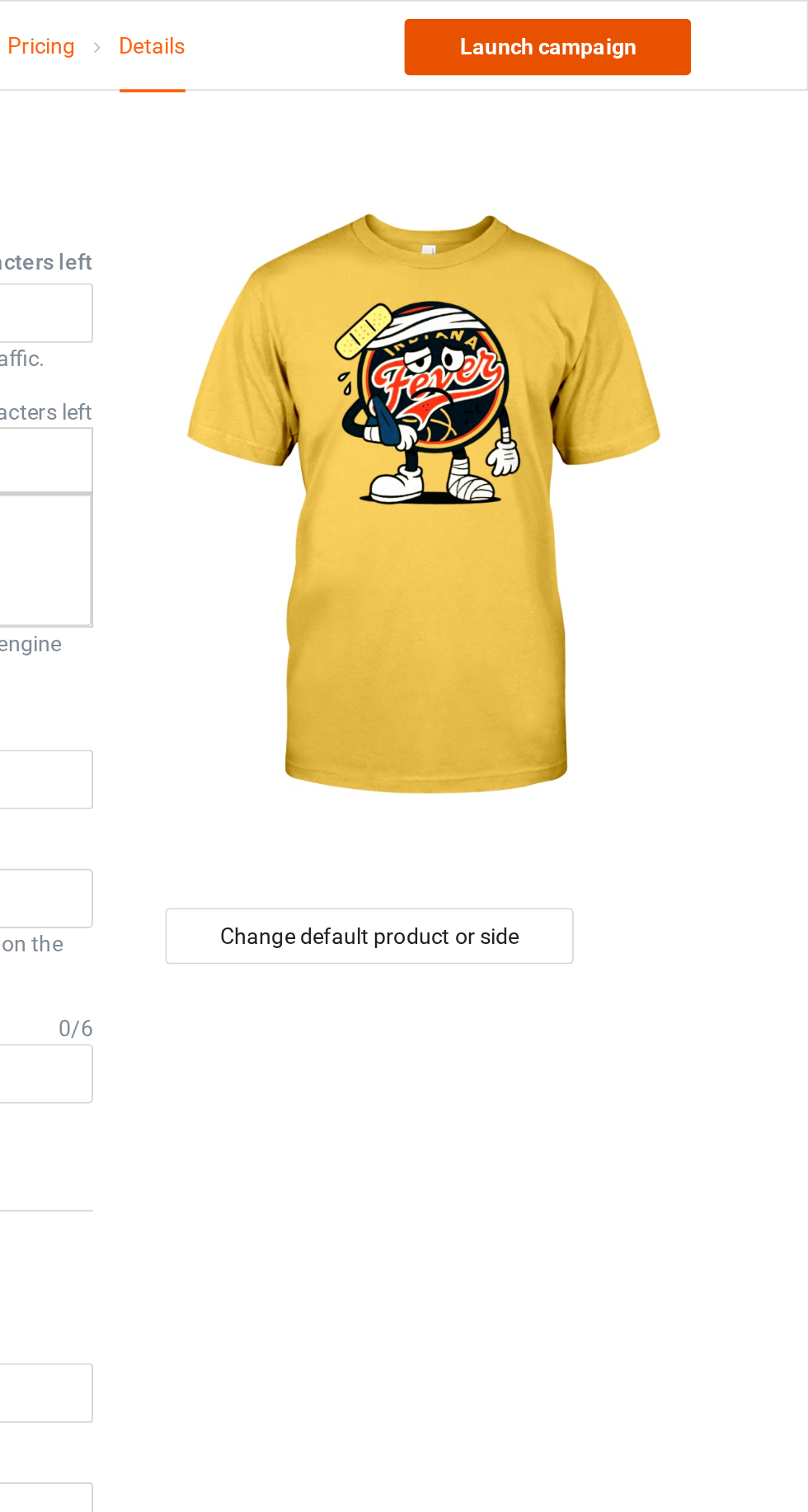
click at [653, 26] on link "Launch campaign" at bounding box center [670, 25] width 151 height 30
